Goal: Task Accomplishment & Management: Use online tool/utility

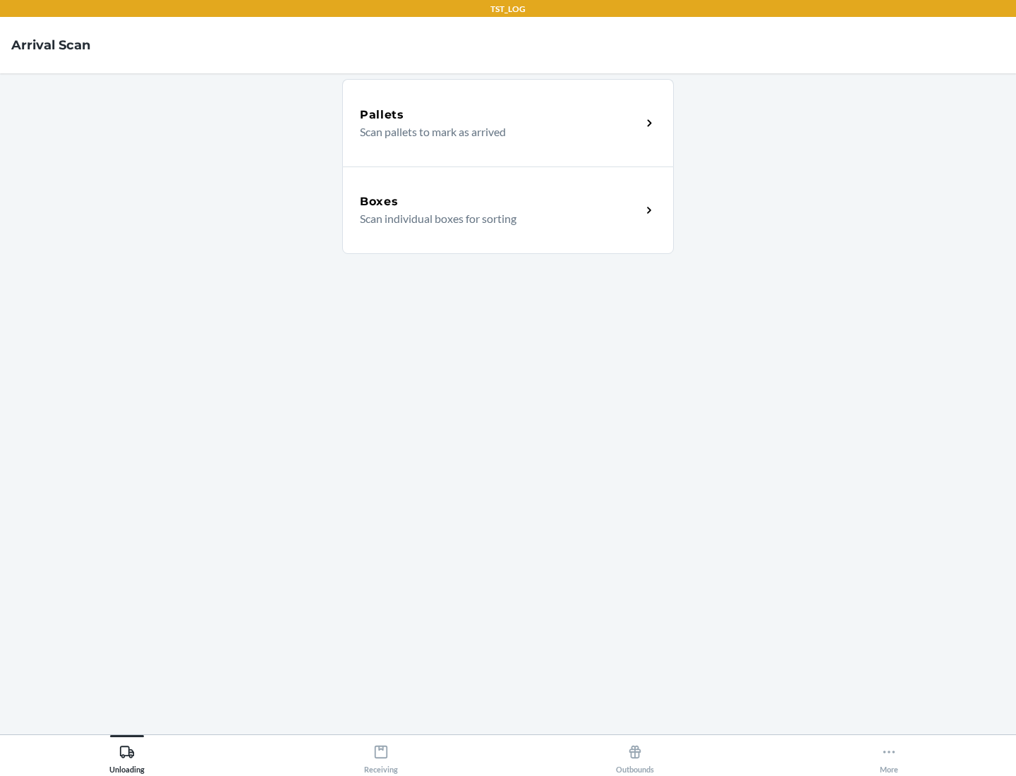
click at [500, 202] on div "Boxes" at bounding box center [501, 201] width 282 height 17
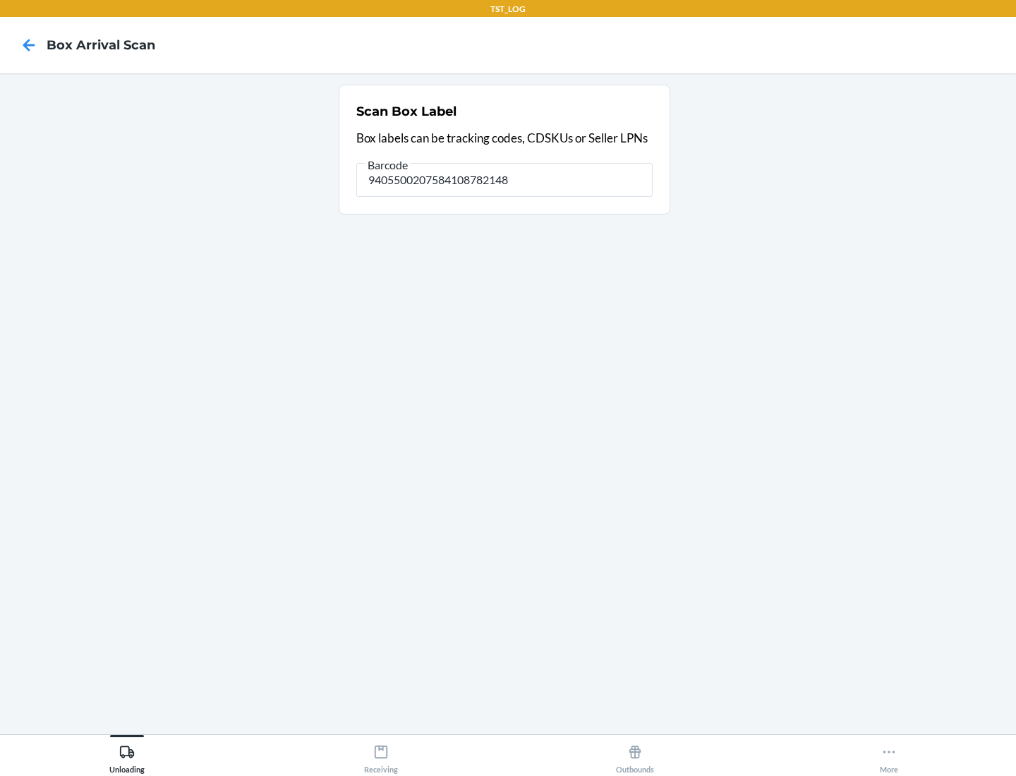
type input "9405500207584108782148"
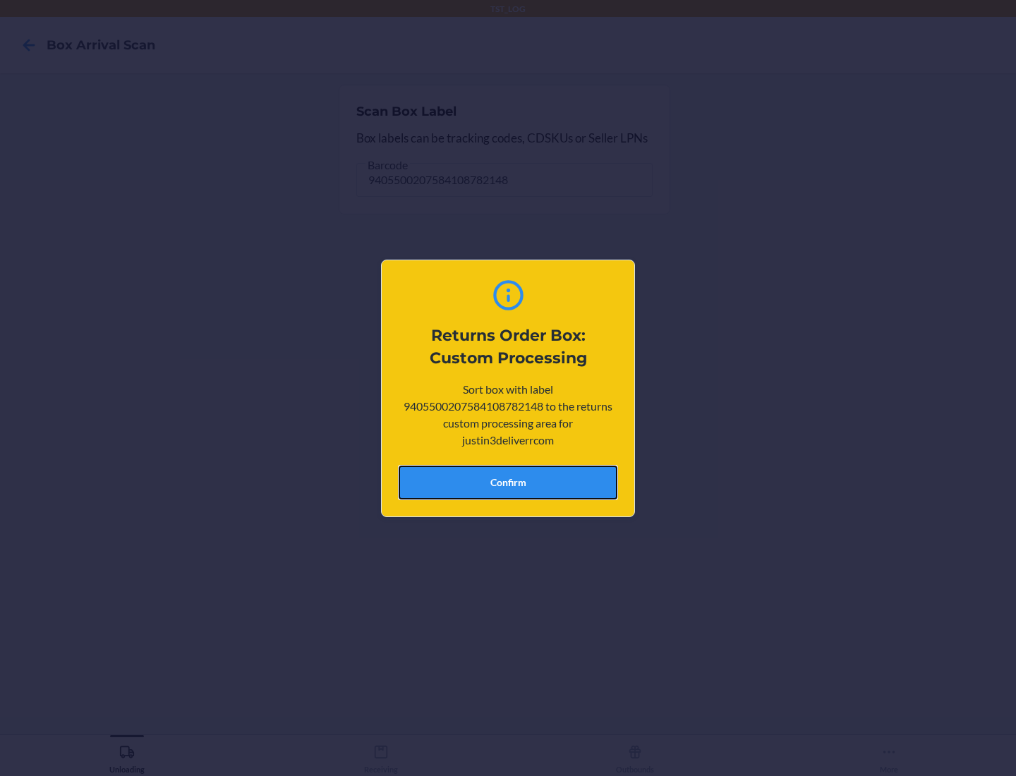
click at [508, 482] on button "Confirm" at bounding box center [508, 483] width 219 height 34
